Goal: Task Accomplishment & Management: Use online tool/utility

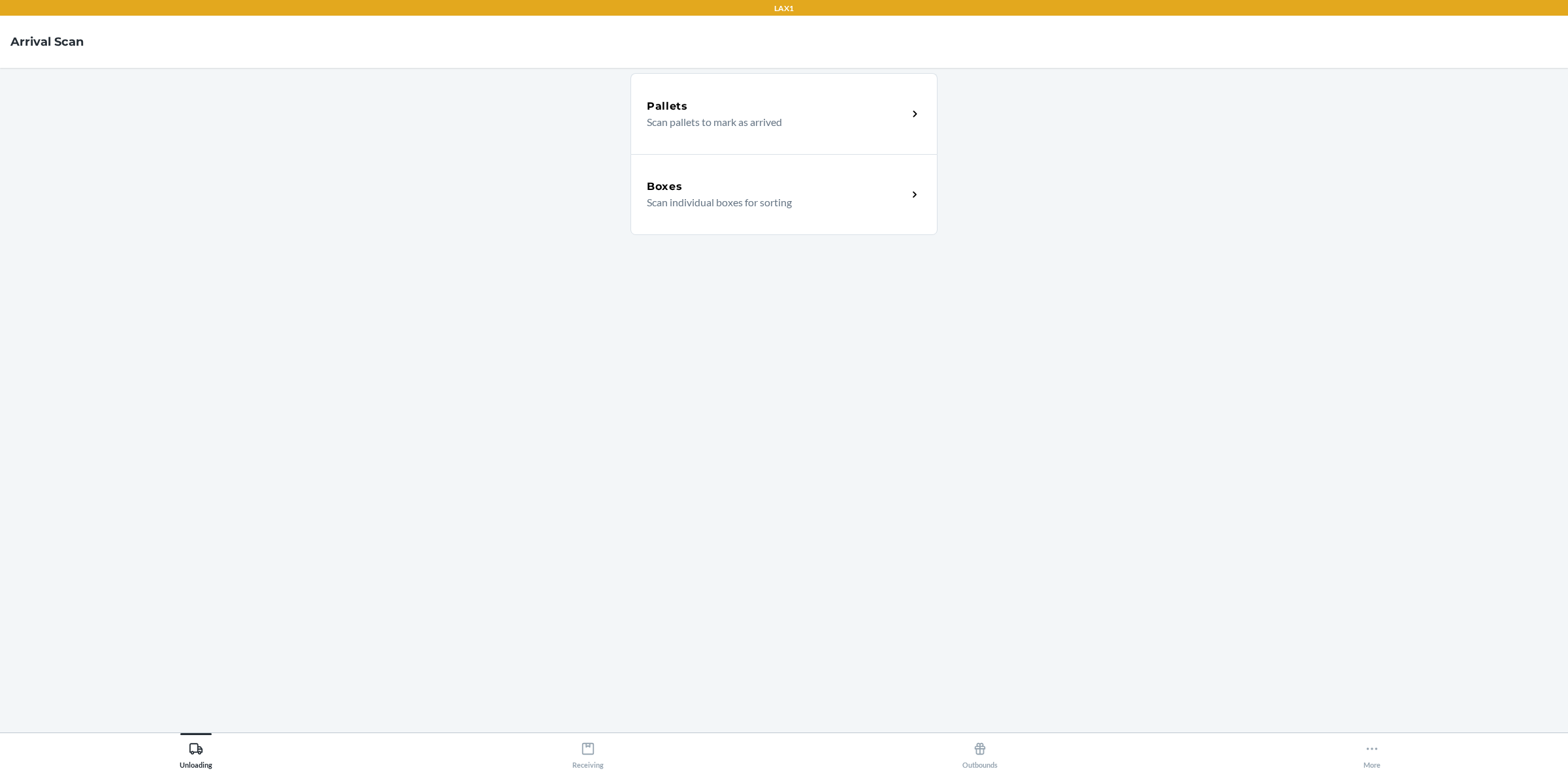
click at [722, 116] on p "Scan pallets to mark as arrived" at bounding box center [771, 122] width 250 height 16
click at [34, 34] on icon at bounding box center [27, 42] width 23 height 23
click at [593, 743] on icon at bounding box center [588, 748] width 14 height 14
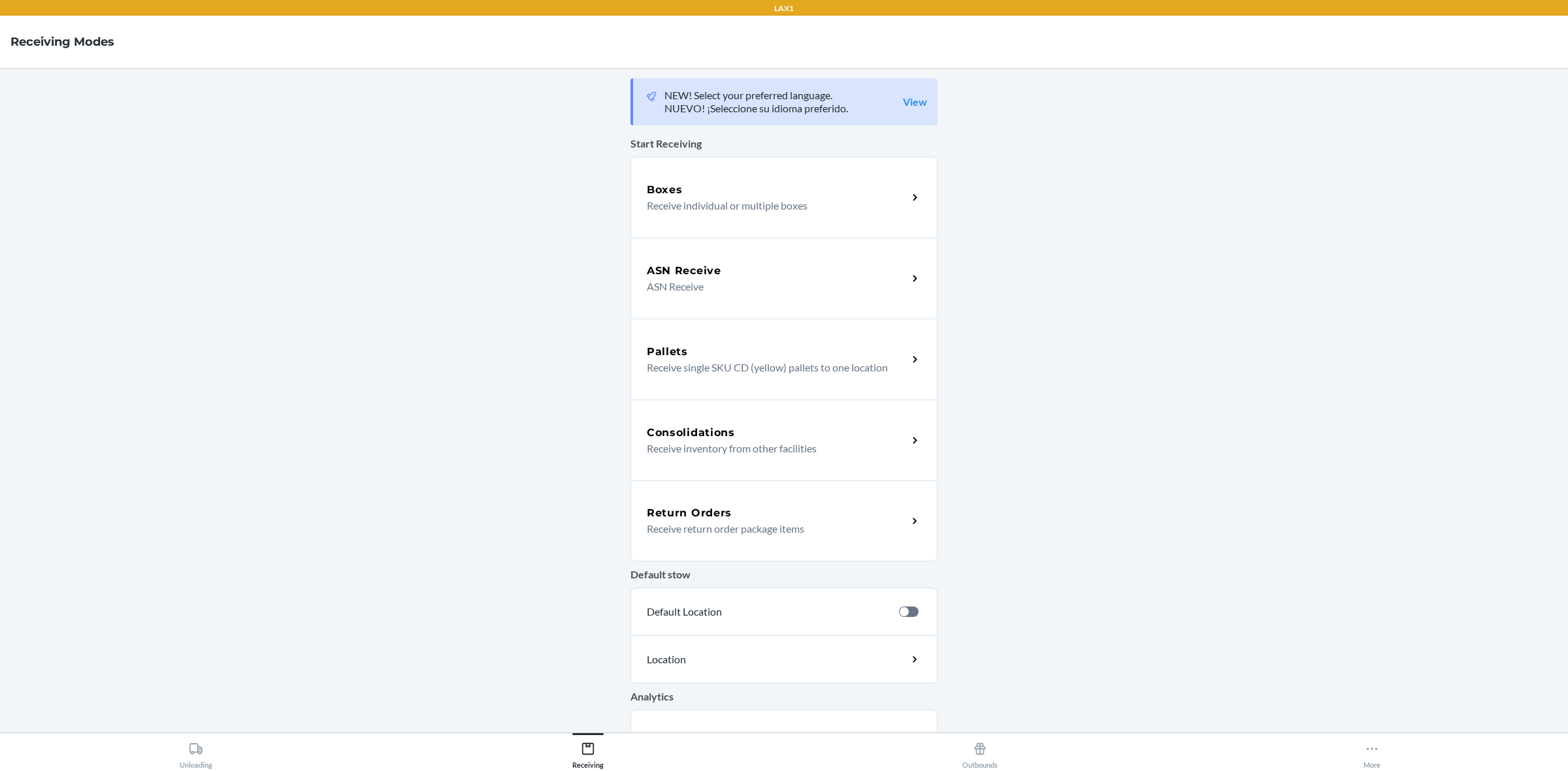
click at [738, 420] on div "Consolidations Receive inventory from other facilities" at bounding box center [783, 439] width 307 height 81
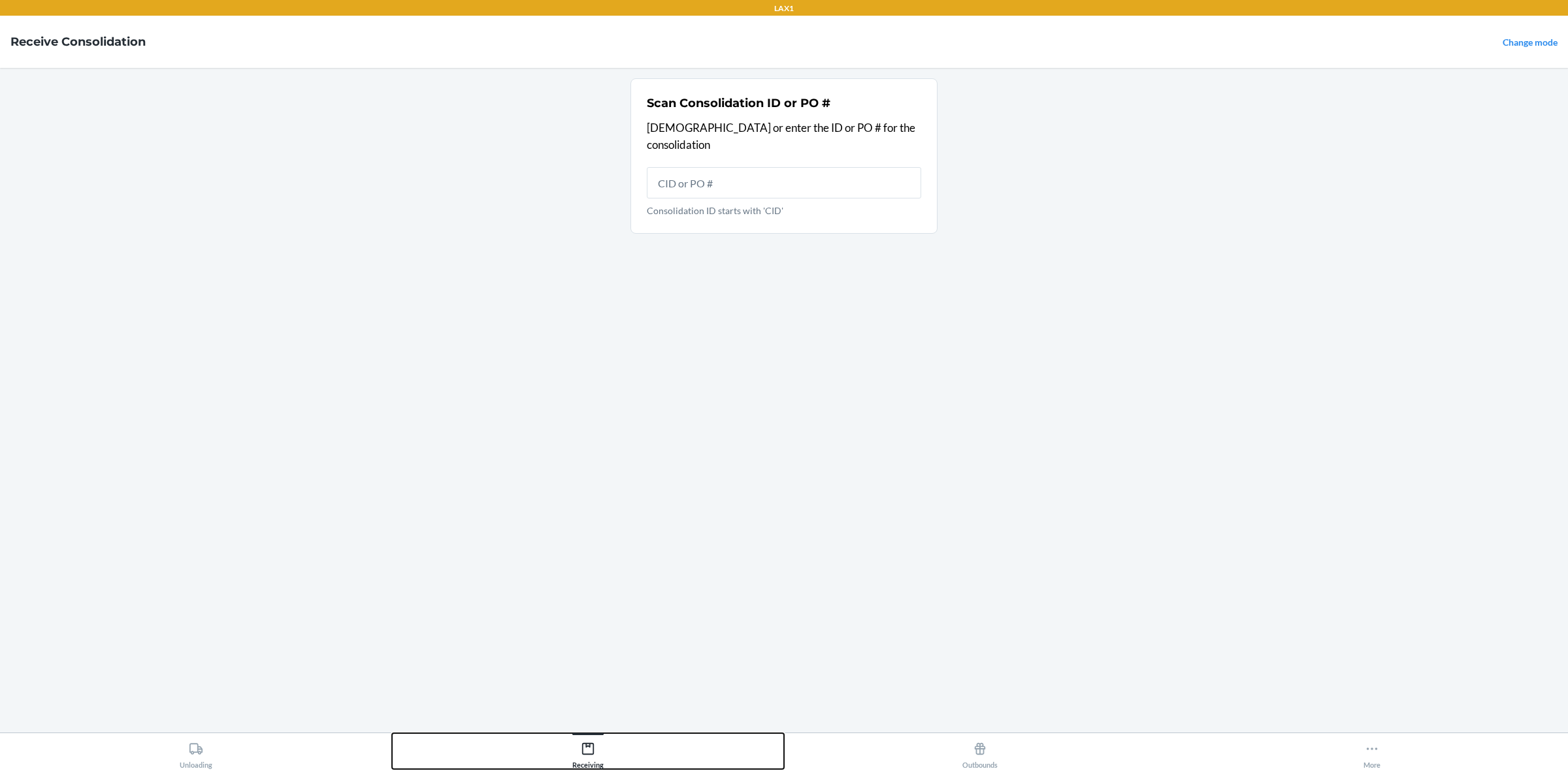
click at [569, 745] on button "Receiving" at bounding box center [588, 751] width 392 height 36
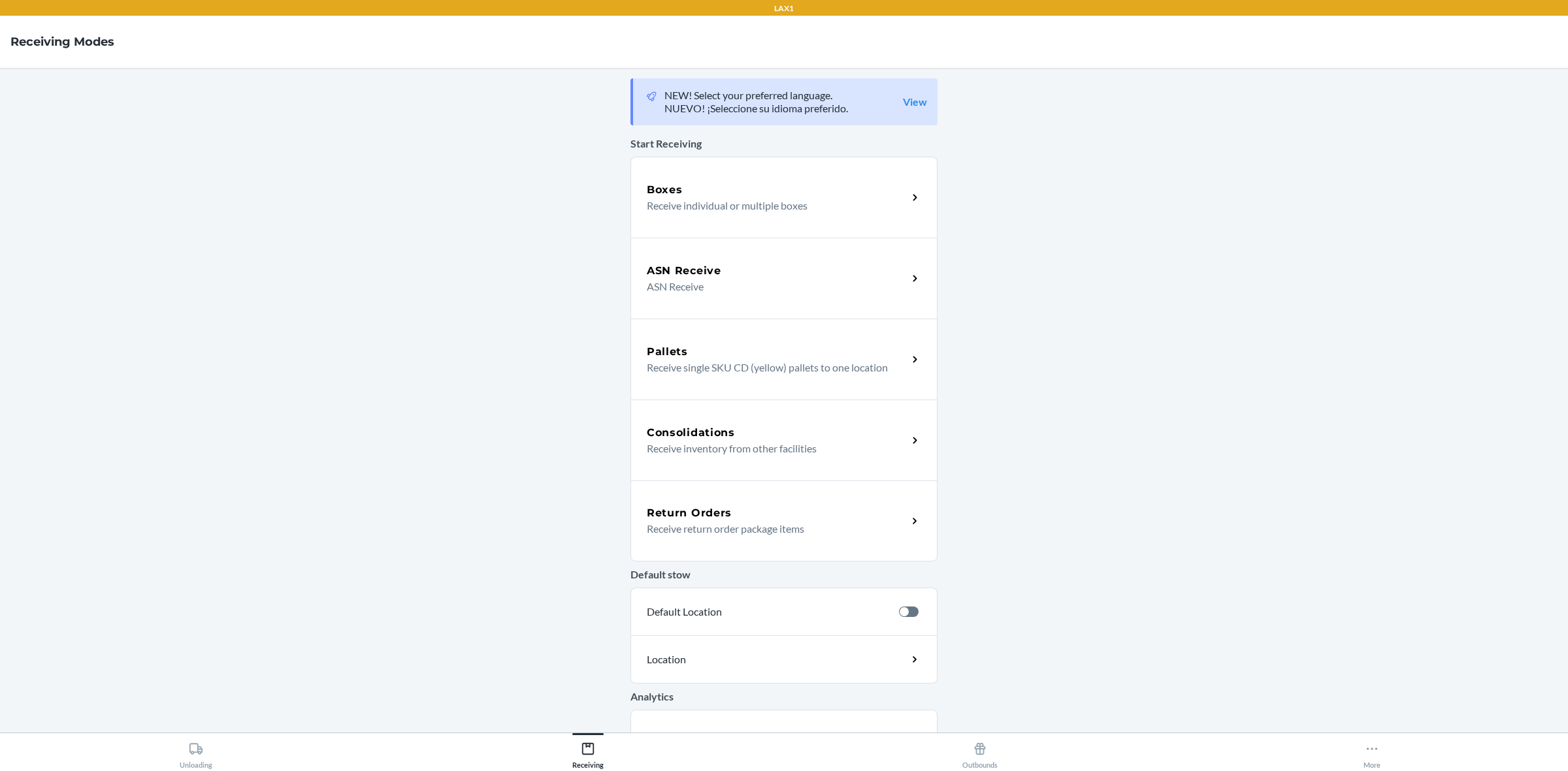
click at [759, 507] on div "Return Orders" at bounding box center [777, 513] width 261 height 16
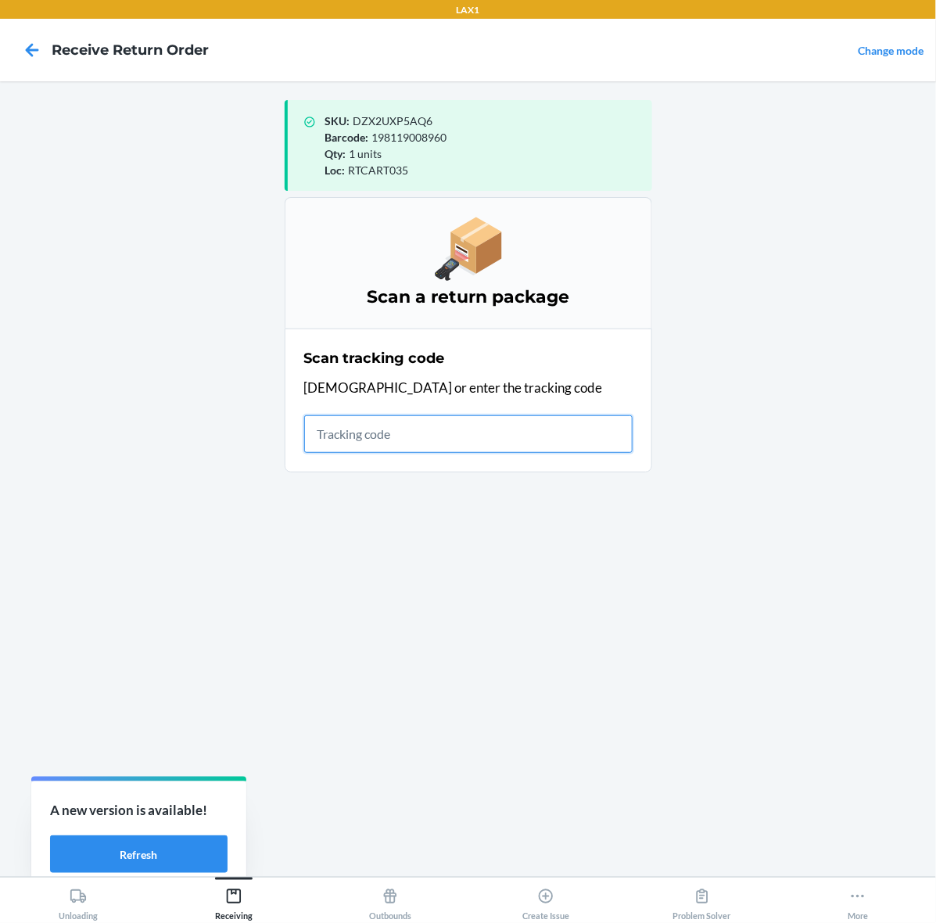
click at [462, 424] on input "text" at bounding box center [468, 434] width 328 height 38
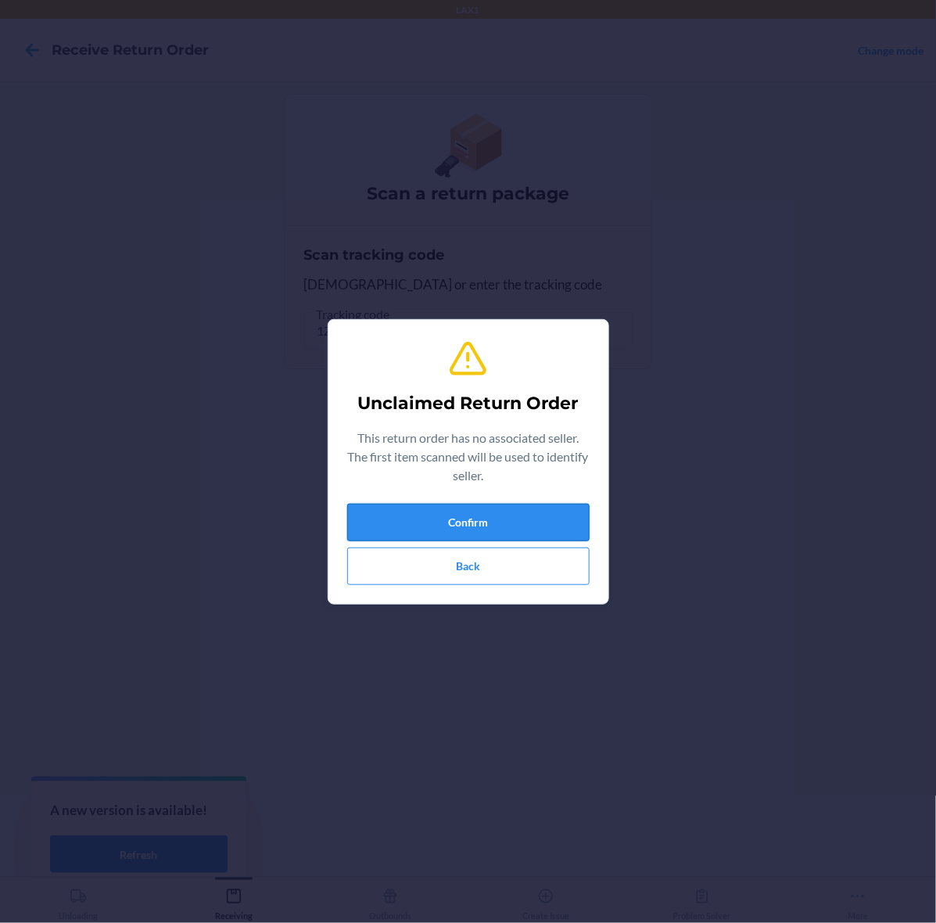
click at [446, 517] on button "Confirm" at bounding box center [468, 522] width 242 height 38
